Goal: Information Seeking & Learning: Learn about a topic

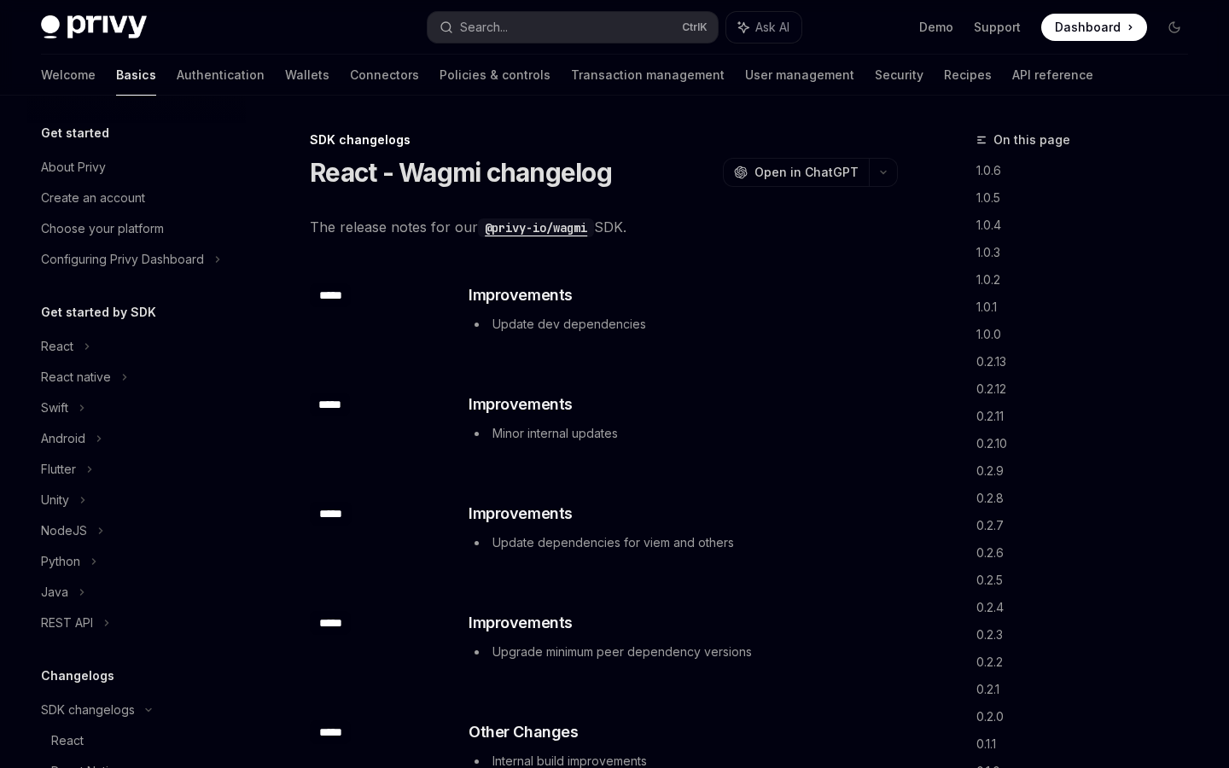
scroll to position [508, 0]
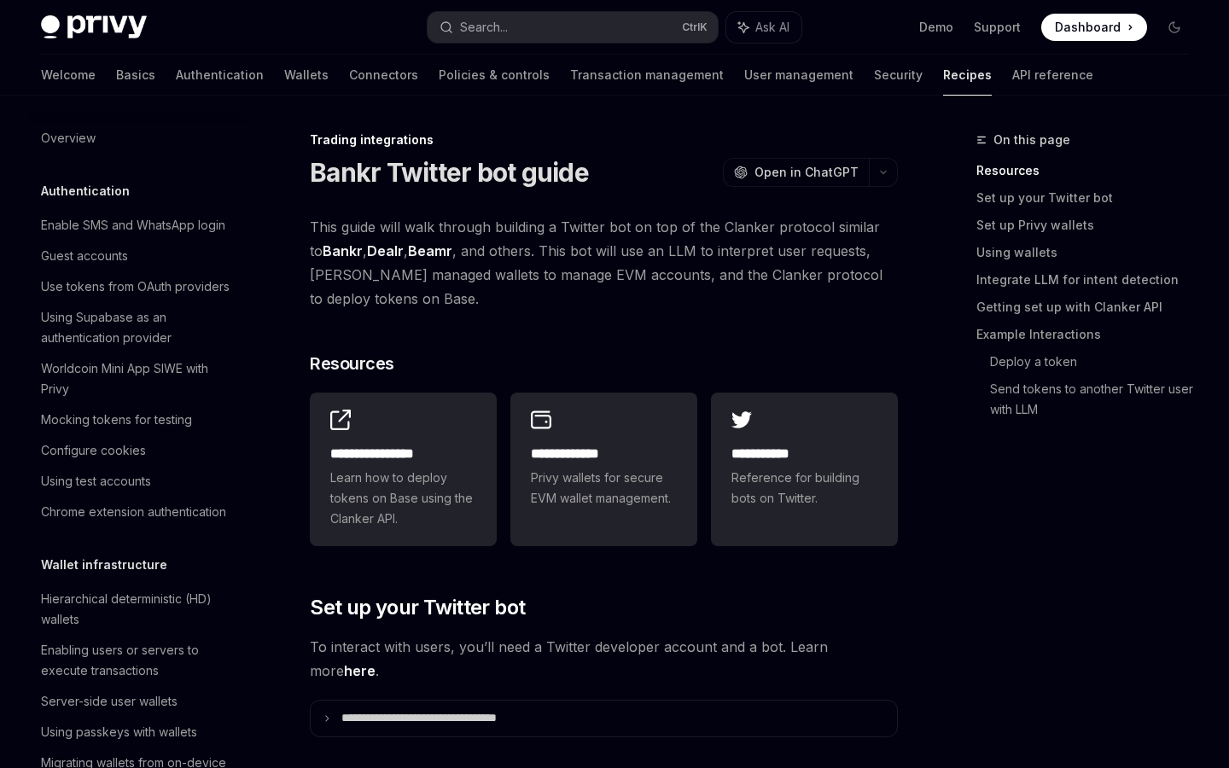
scroll to position [1616, 0]
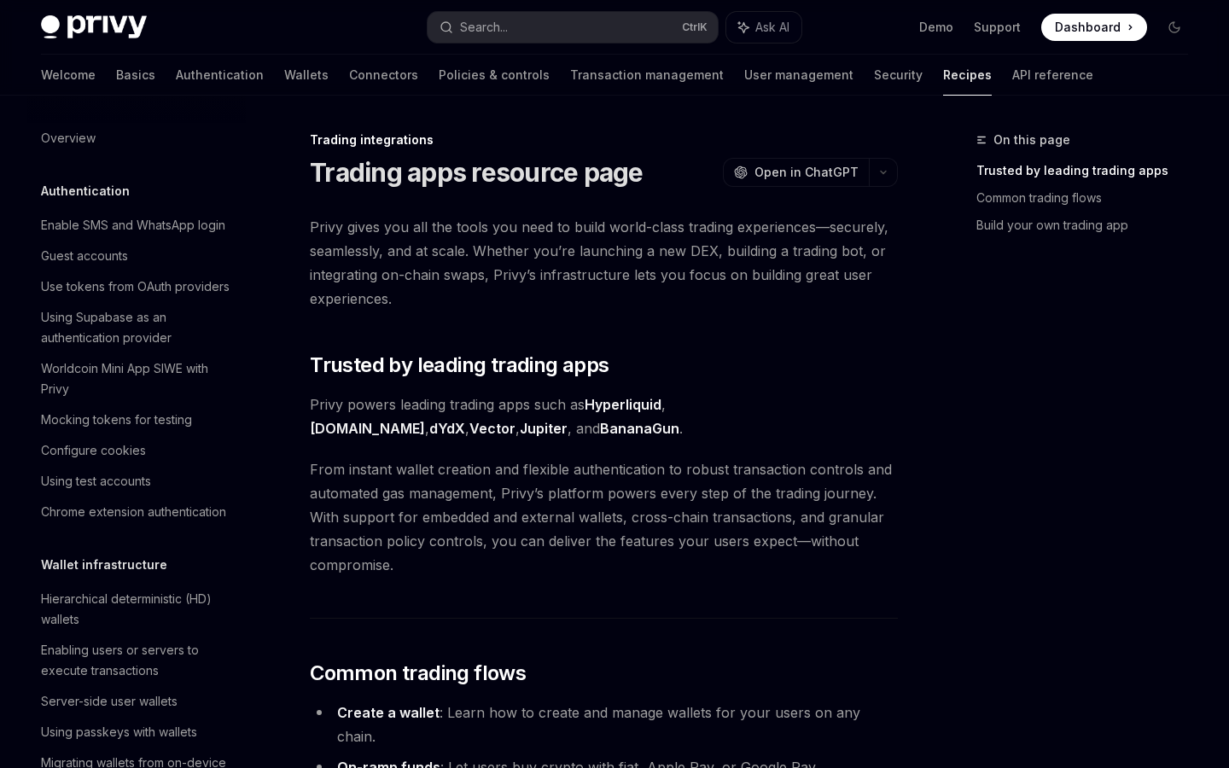
scroll to position [1524, 0]
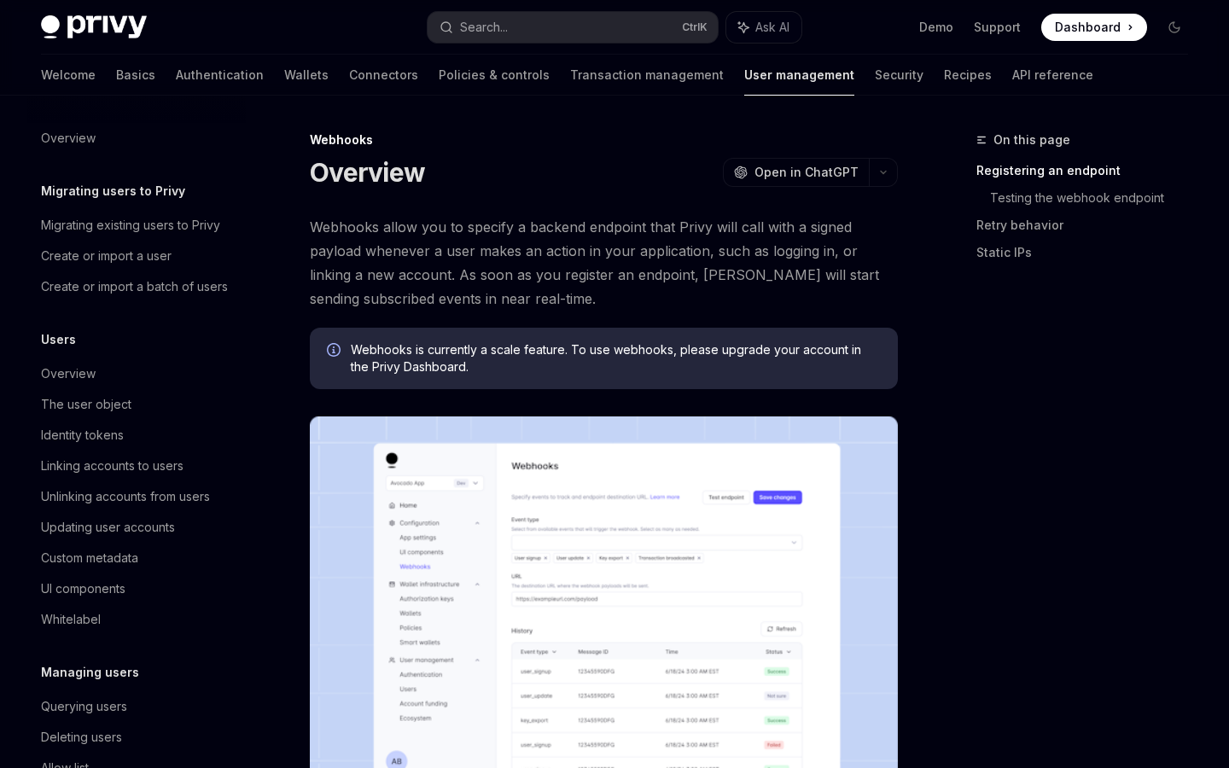
scroll to position [198, 0]
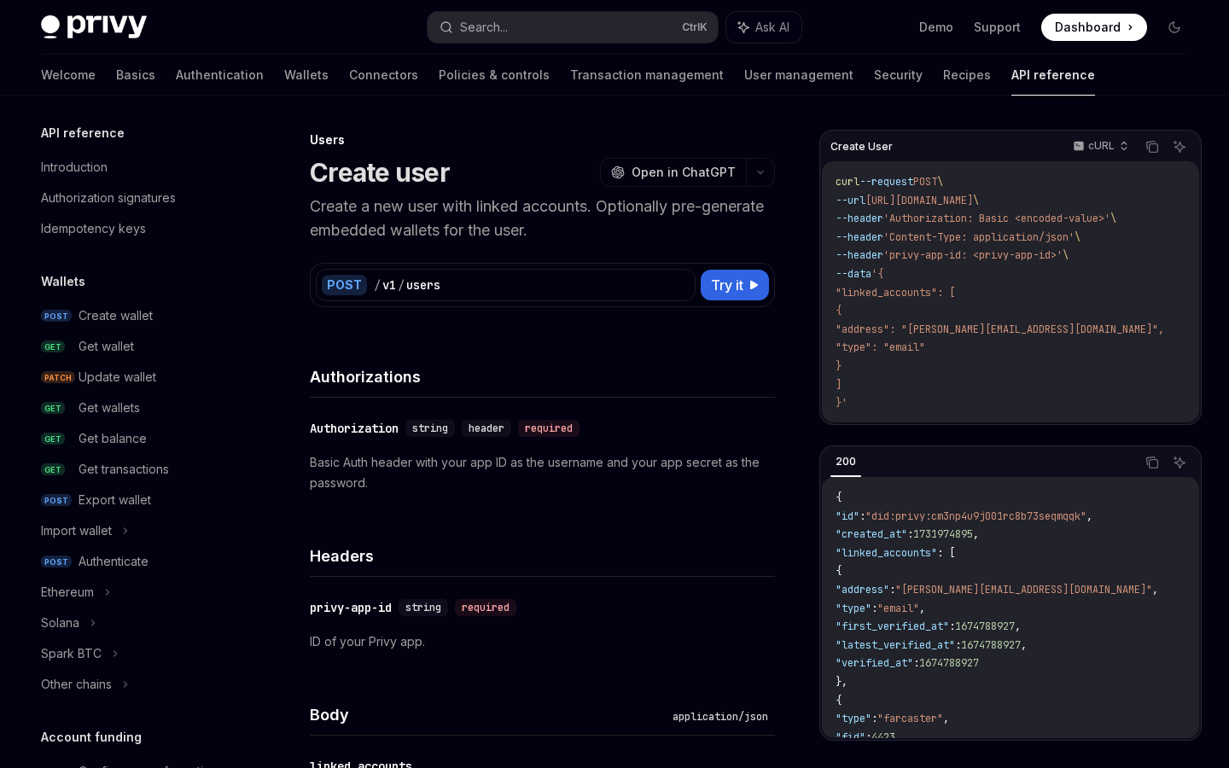
scroll to position [1026, 0]
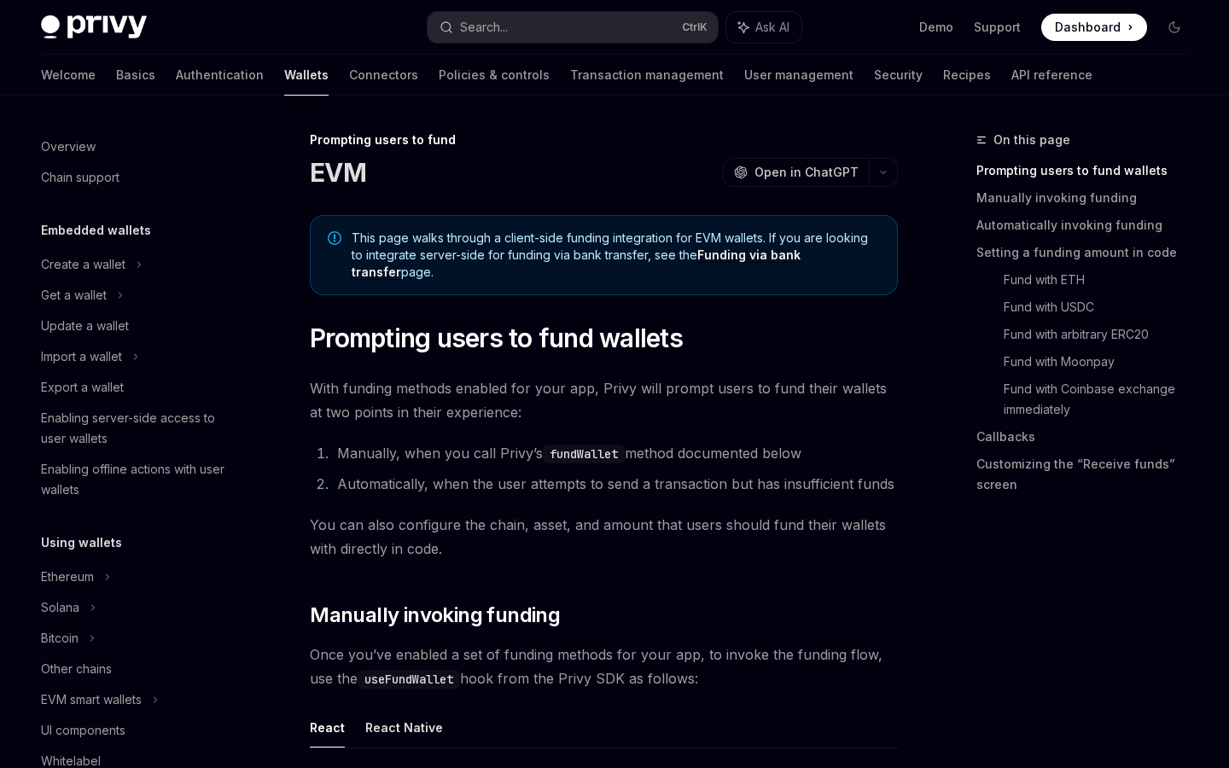
scroll to position [539, 0]
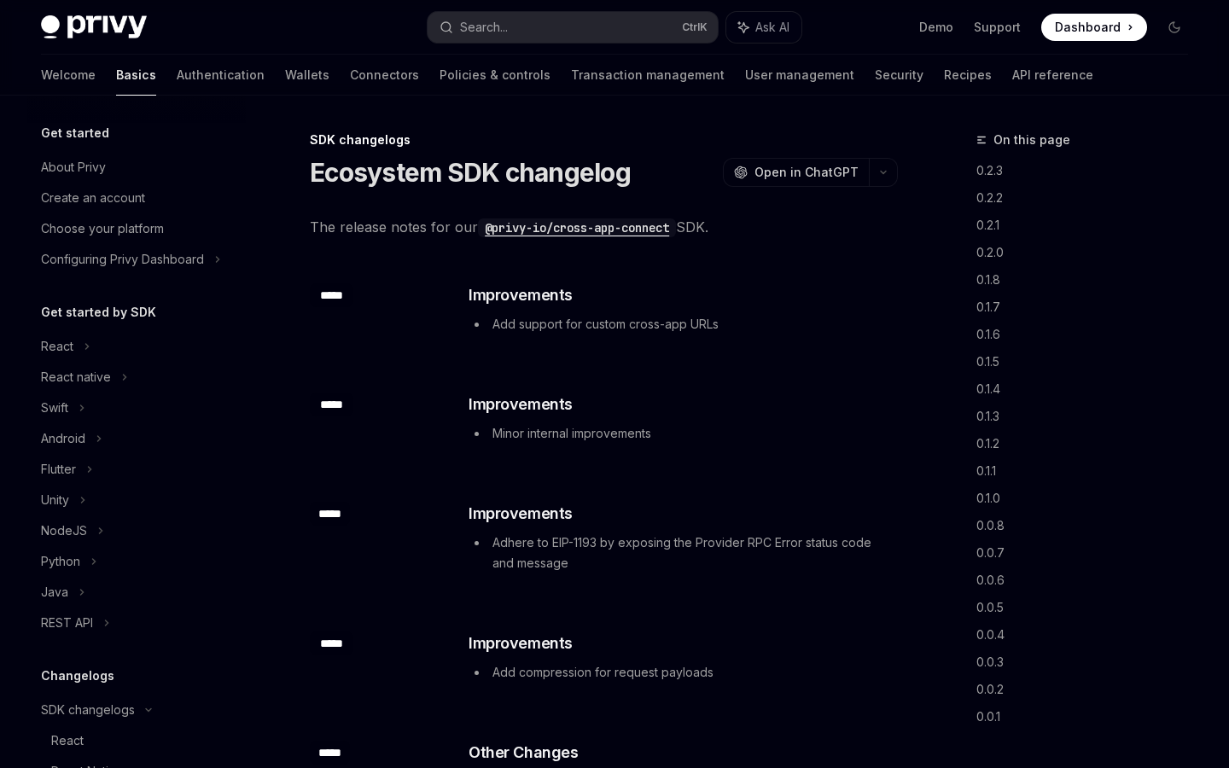
scroll to position [508, 0]
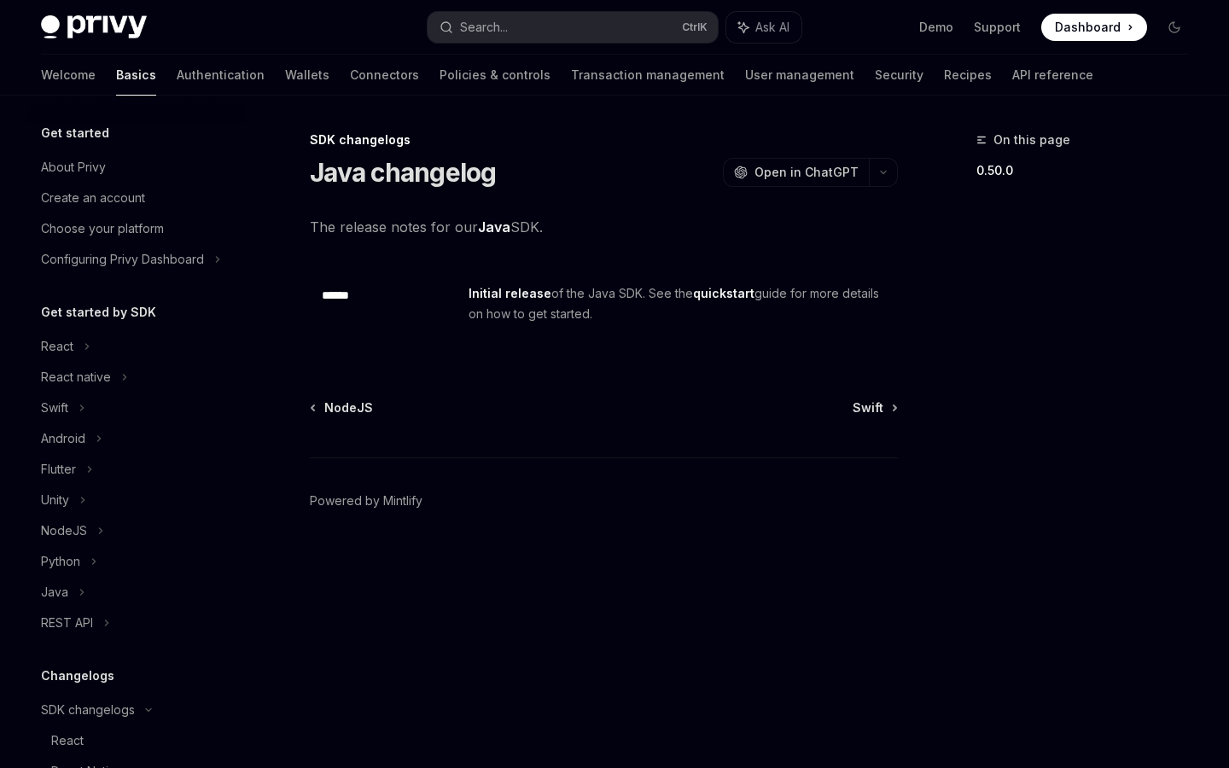
scroll to position [401, 0]
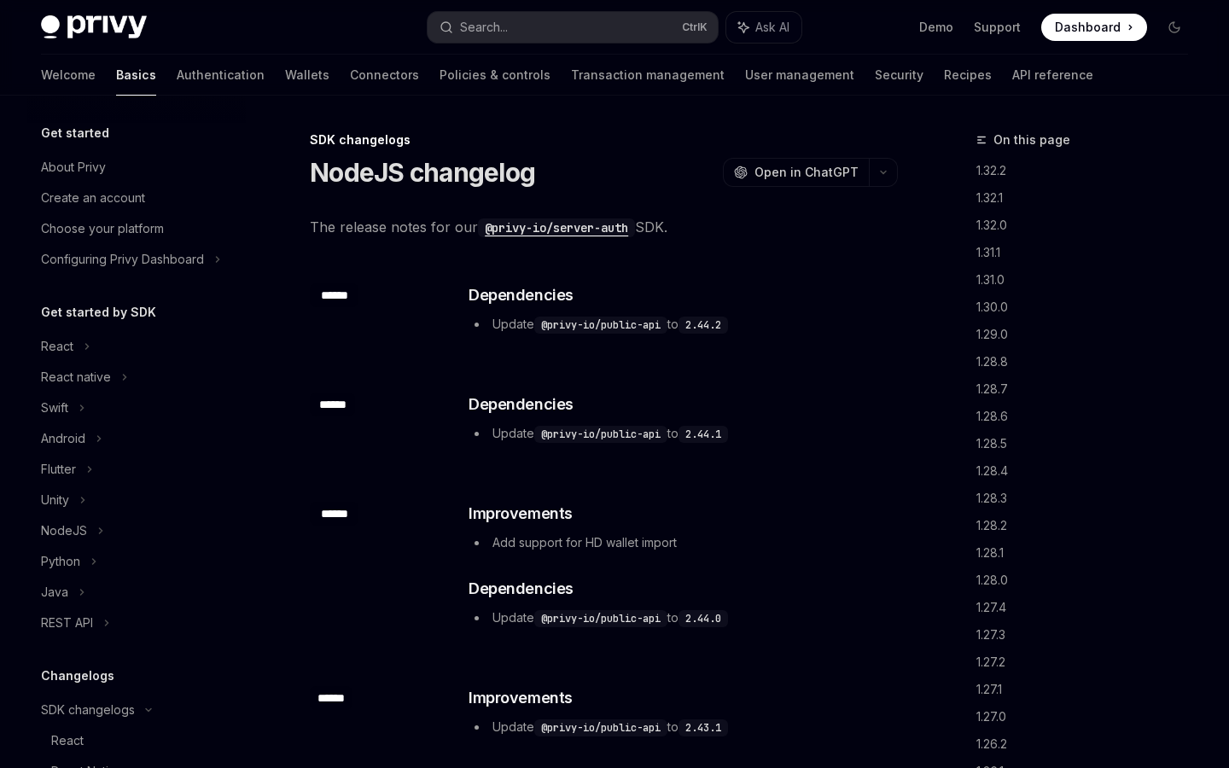
scroll to position [370, 0]
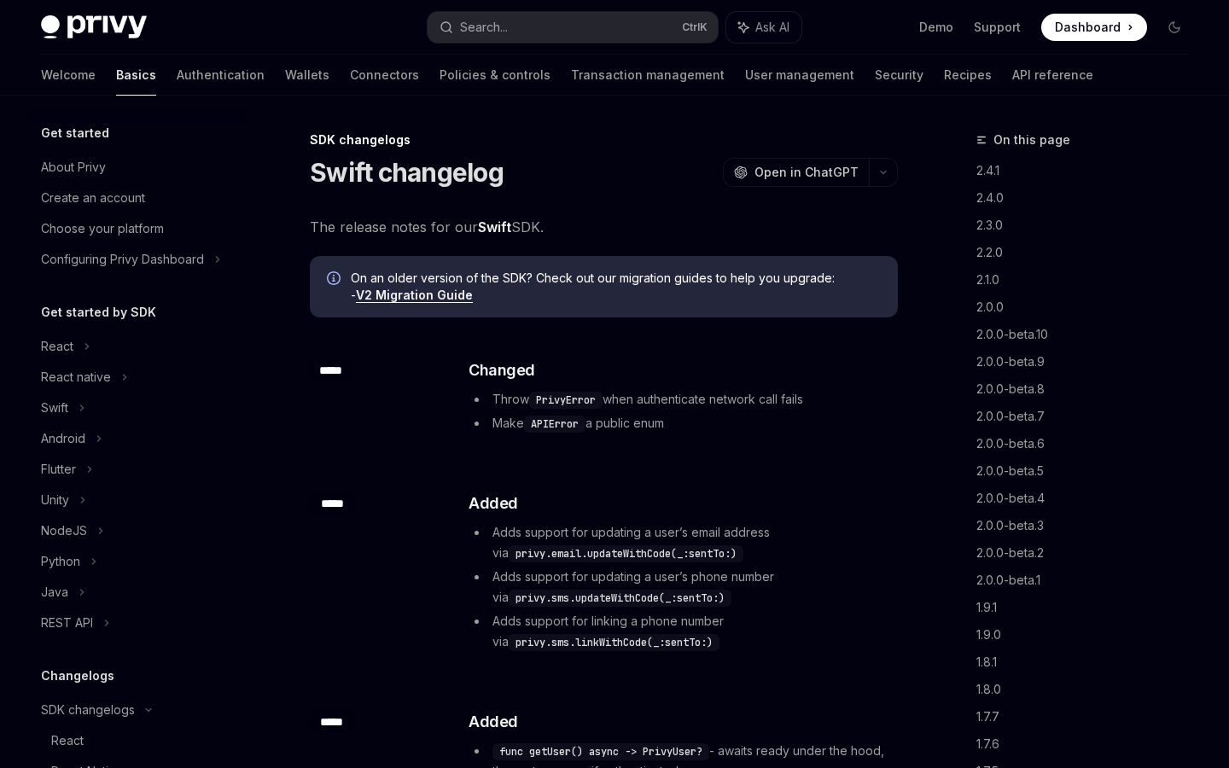
scroll to position [432, 0]
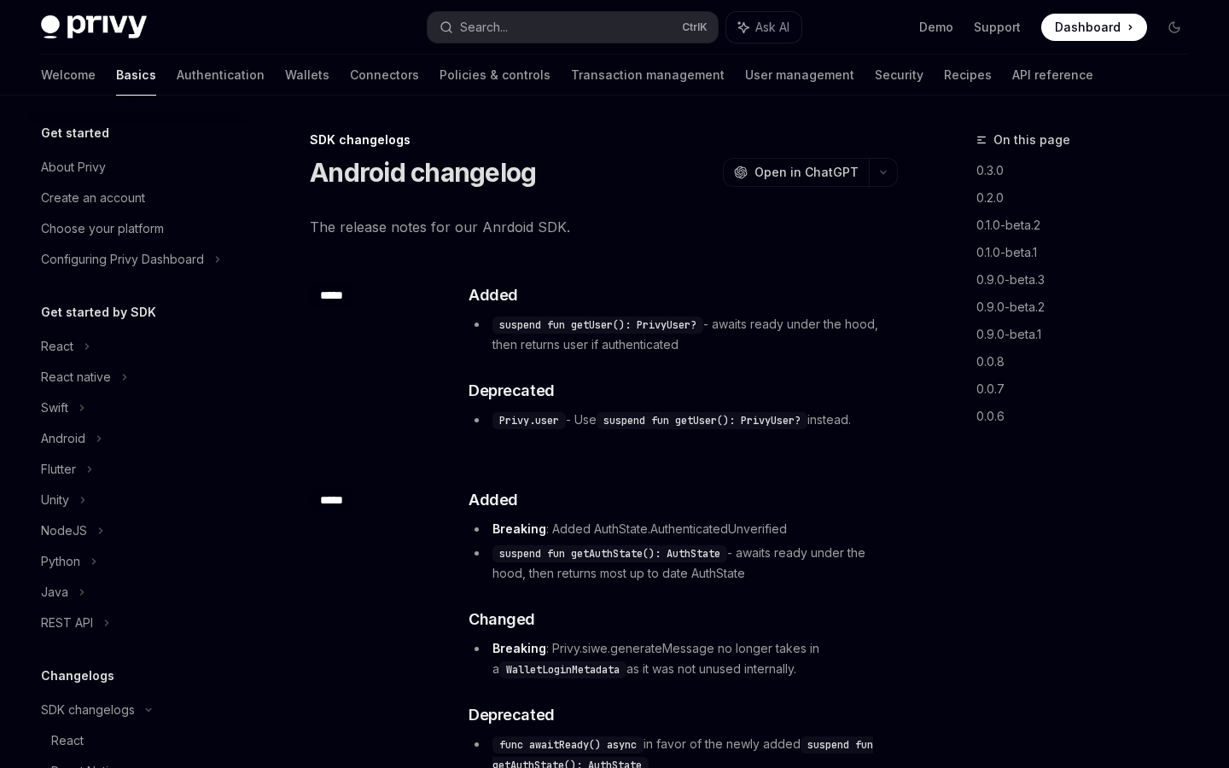
scroll to position [462, 0]
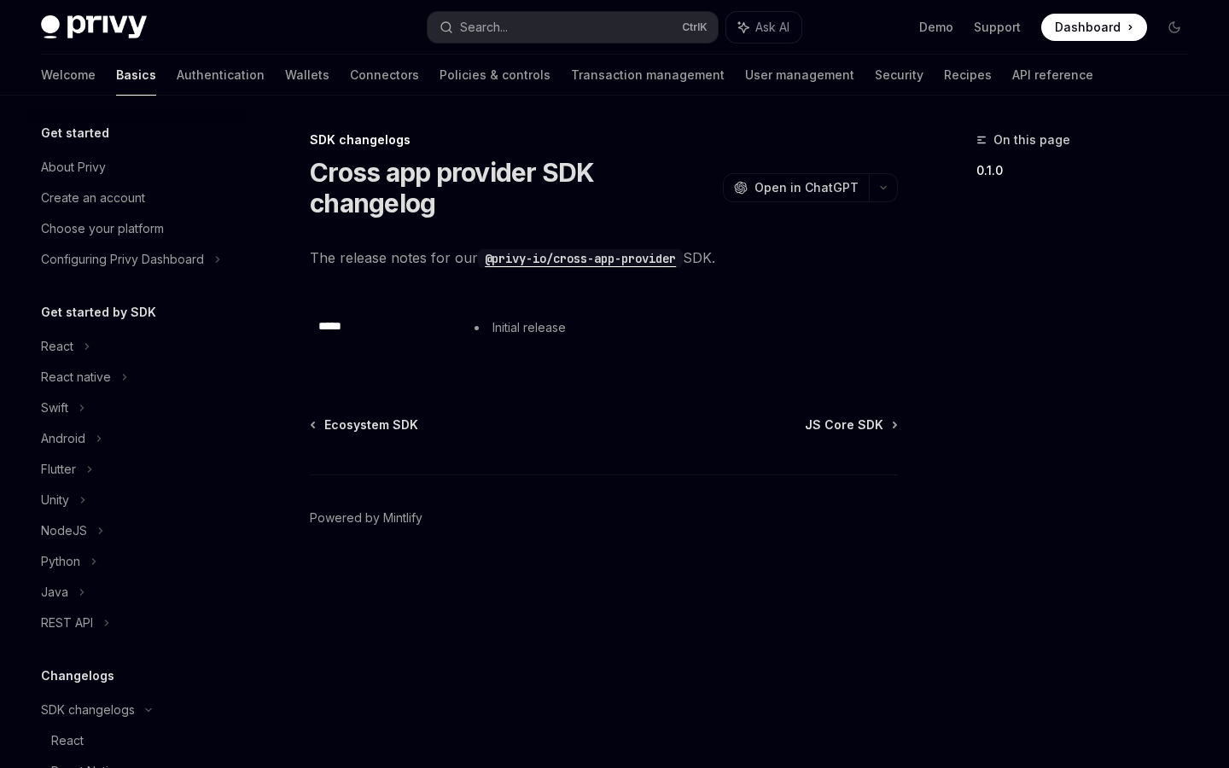
scroll to position [508, 0]
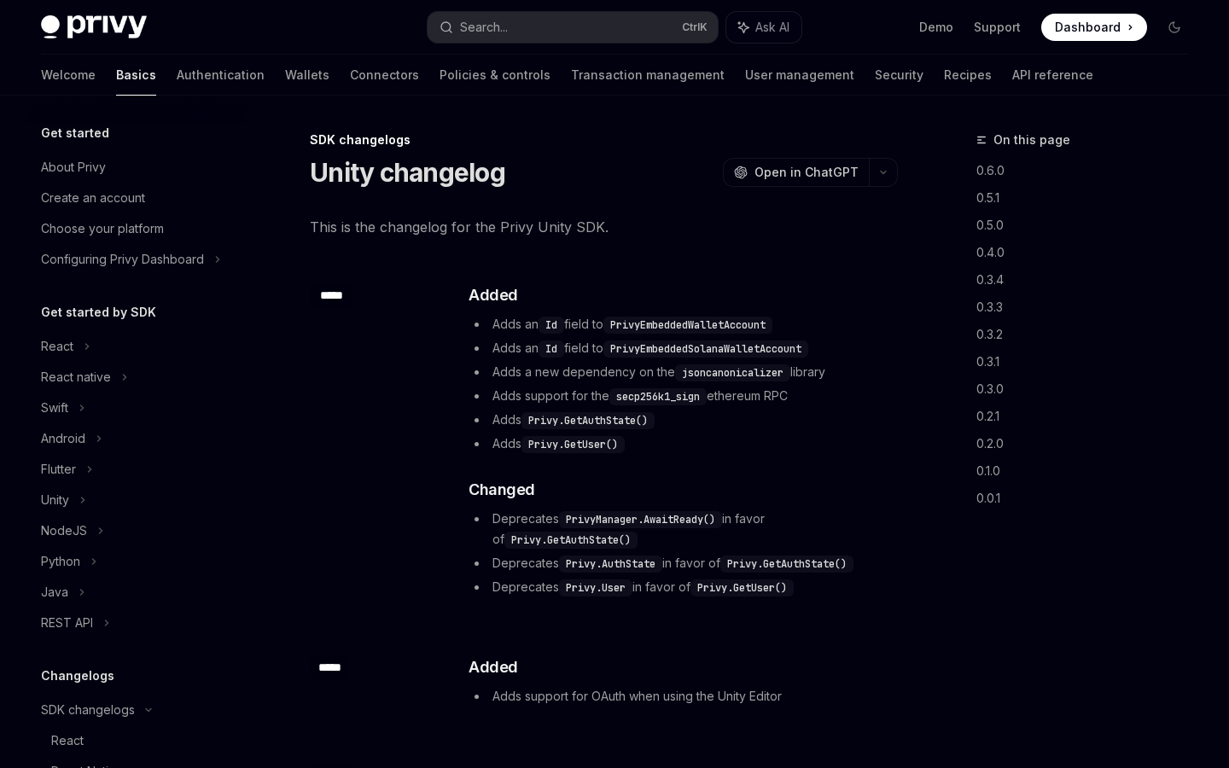
scroll to position [493, 0]
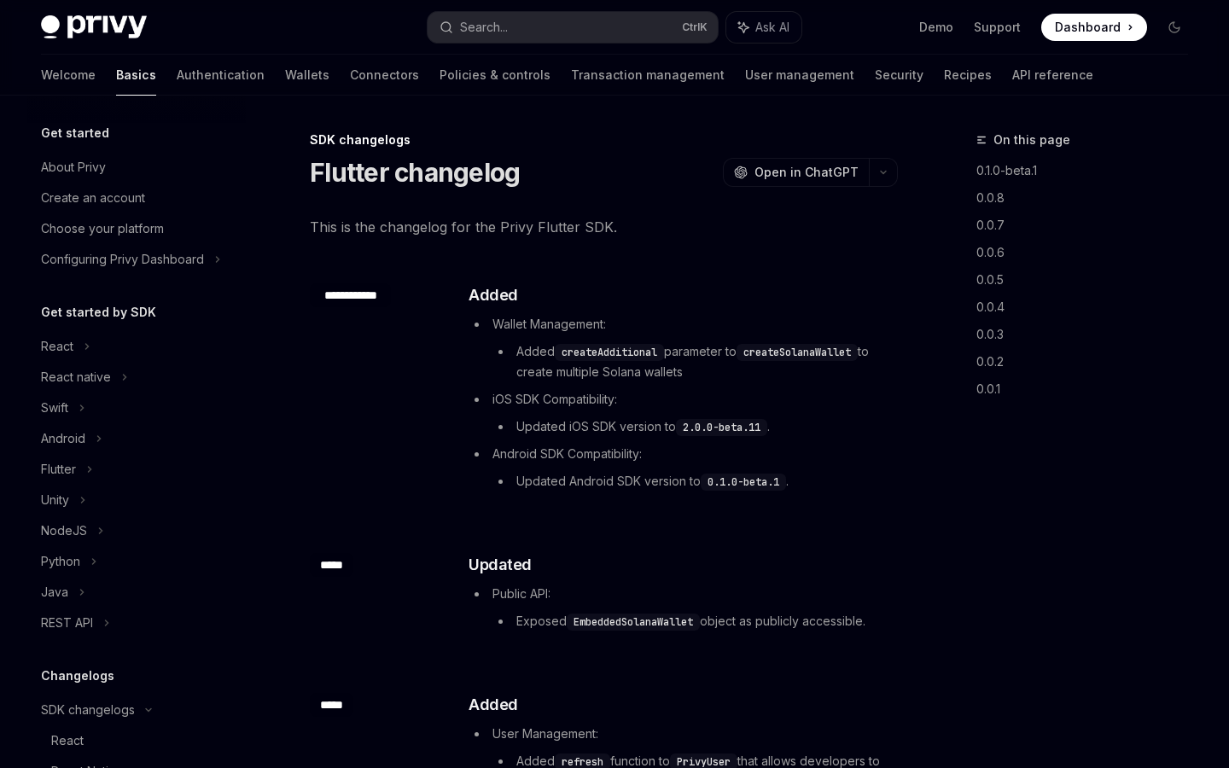
scroll to position [508, 0]
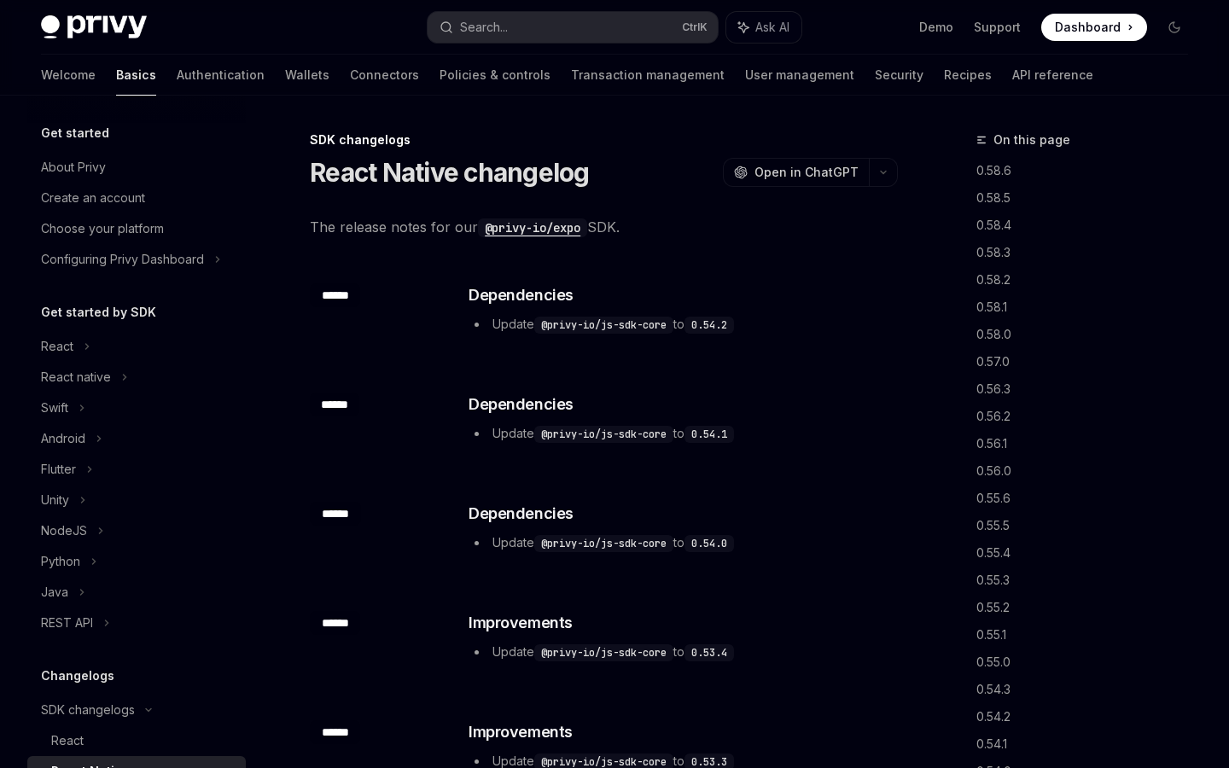
scroll to position [340, 0]
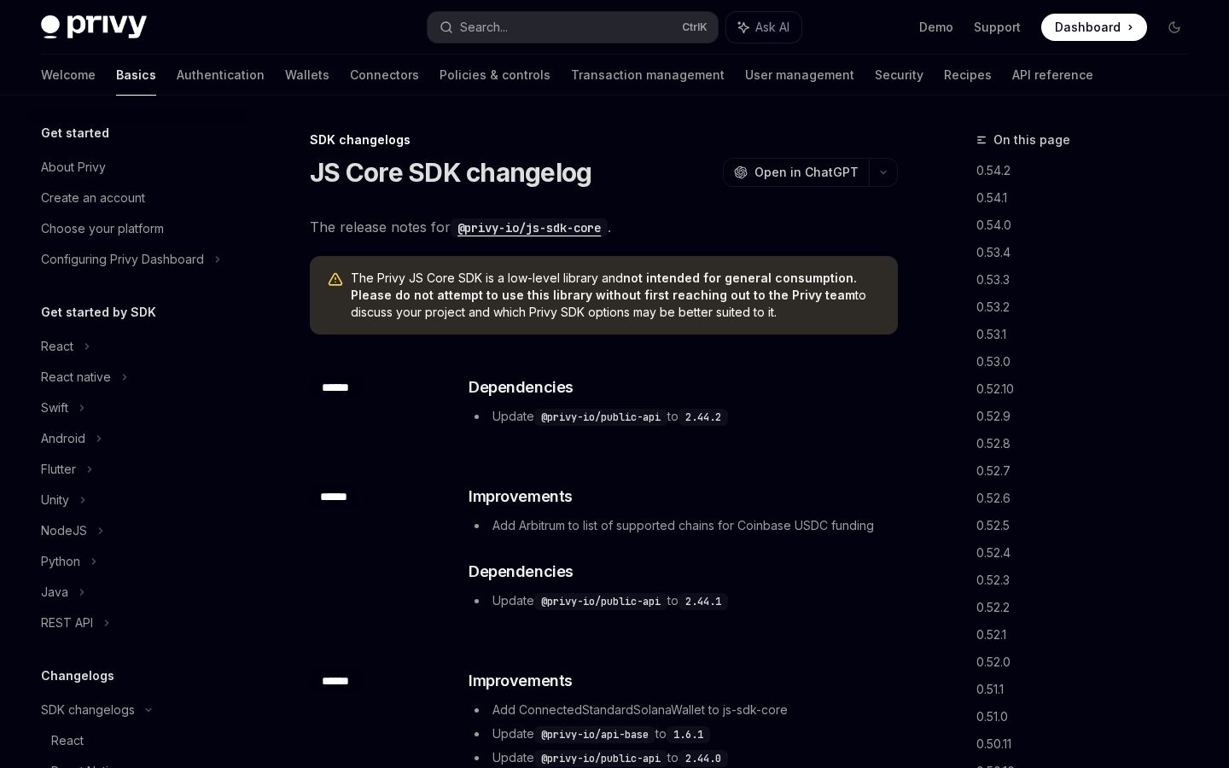
scroll to position [508, 0]
